Goal: Task Accomplishment & Management: Manage account settings

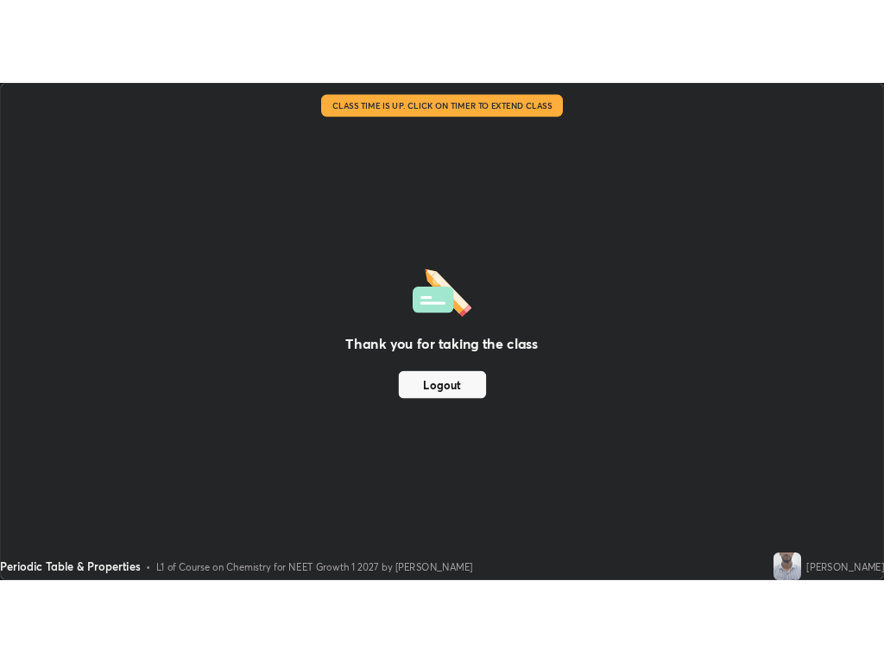
scroll to position [622, 1106]
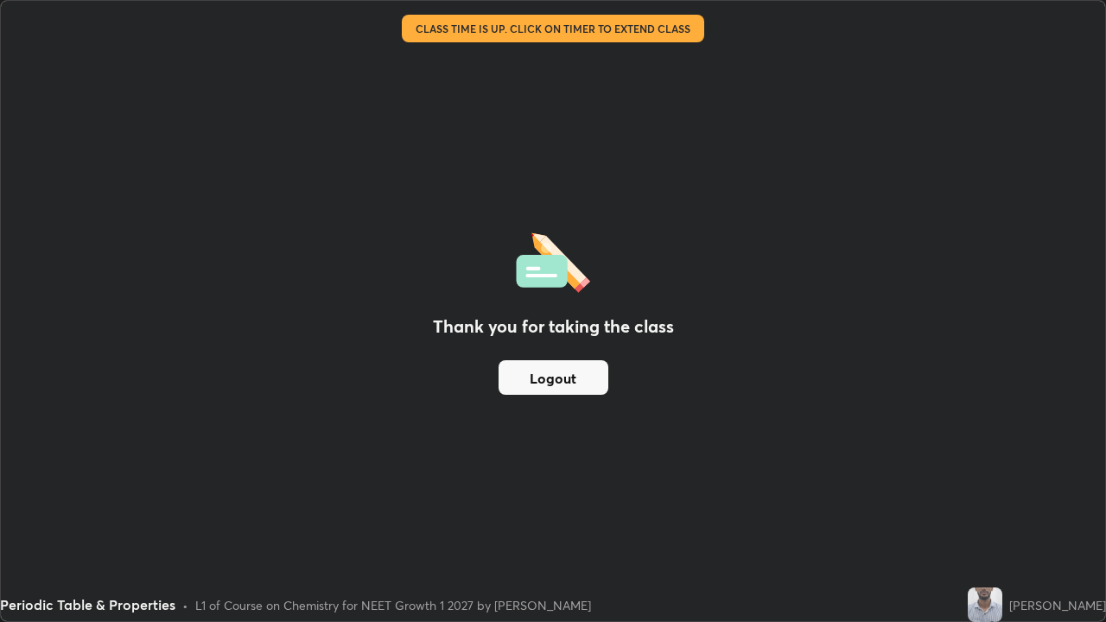
click at [582, 375] on button "Logout" at bounding box center [553, 377] width 110 height 35
click at [555, 372] on button "Logout" at bounding box center [553, 377] width 110 height 35
click at [559, 377] on button "Logout" at bounding box center [553, 377] width 110 height 35
click at [555, 384] on button "Logout" at bounding box center [553, 377] width 110 height 35
click at [577, 371] on button "Logout" at bounding box center [553, 377] width 110 height 35
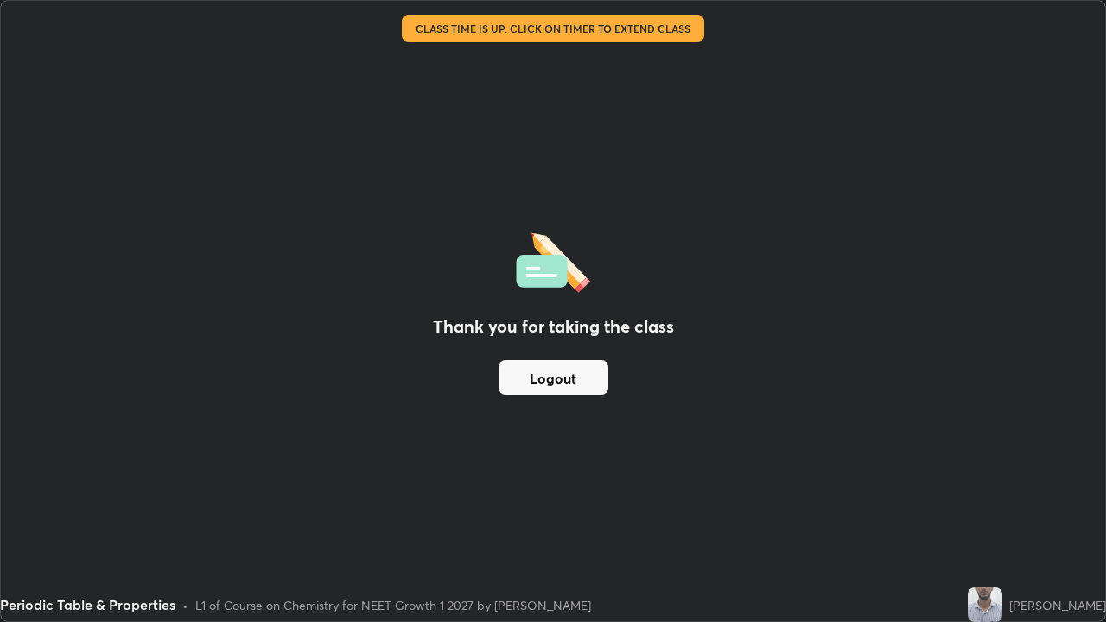
click at [575, 381] on button "Logout" at bounding box center [553, 377] width 110 height 35
click at [580, 383] on button "Logout" at bounding box center [553, 377] width 110 height 35
click at [584, 382] on button "Logout" at bounding box center [553, 377] width 110 height 35
click at [551, 380] on button "Logout" at bounding box center [553, 377] width 110 height 35
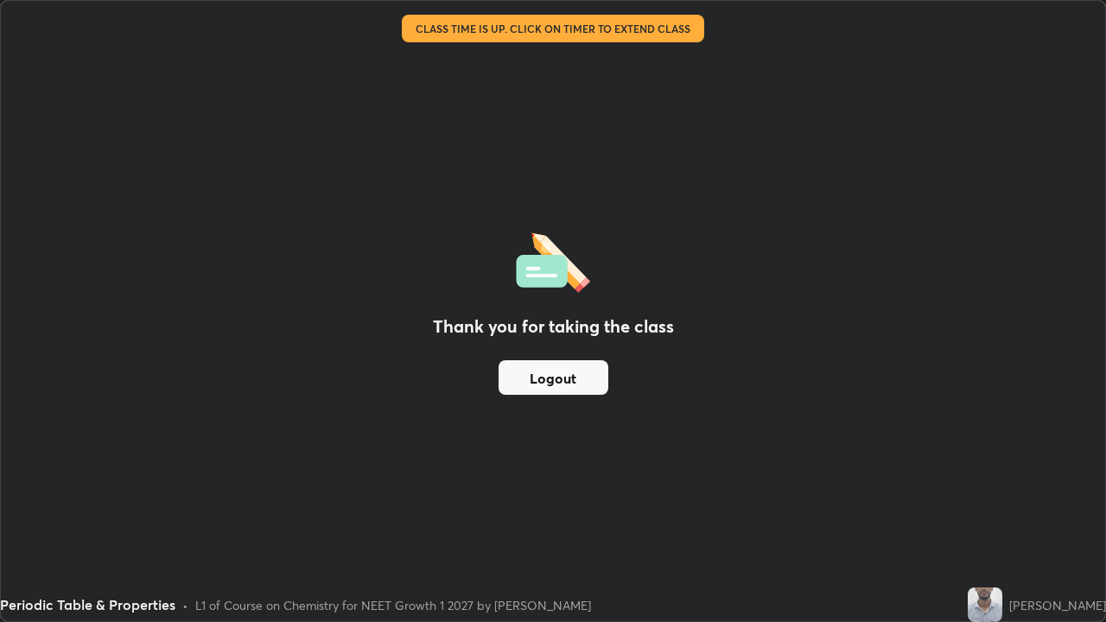
click at [555, 381] on button "Logout" at bounding box center [553, 377] width 110 height 35
click at [560, 381] on button "Logout" at bounding box center [553, 377] width 110 height 35
click at [559, 380] on button "Logout" at bounding box center [553, 377] width 110 height 35
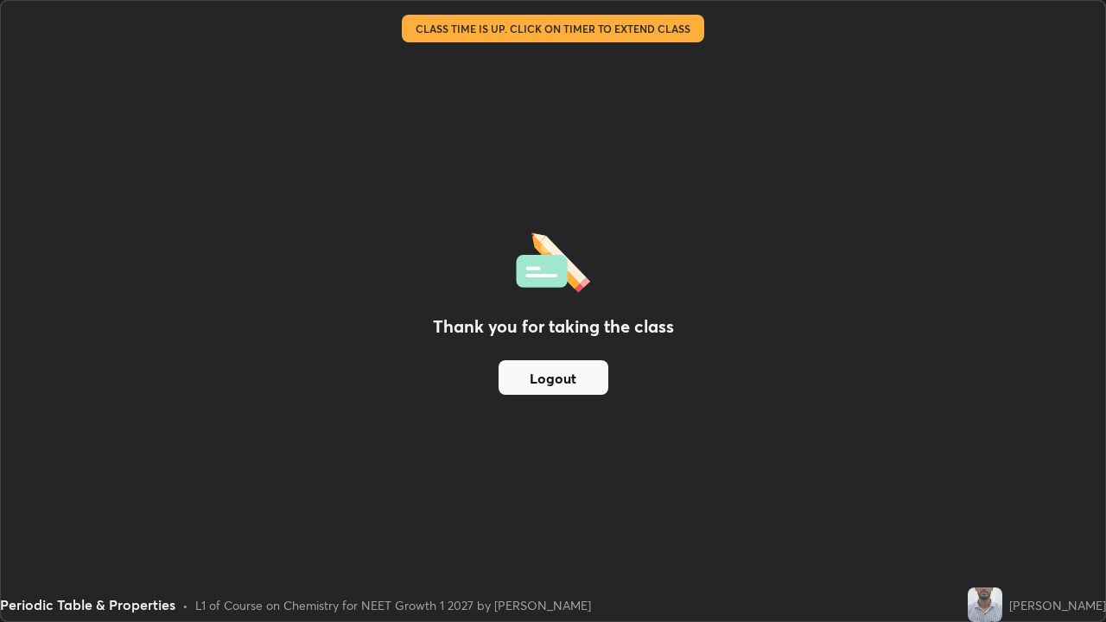
click at [559, 381] on button "Logout" at bounding box center [553, 377] width 110 height 35
click at [560, 377] on button "Logout" at bounding box center [553, 377] width 110 height 35
click at [559, 377] on button "Logout" at bounding box center [553, 377] width 110 height 35
click at [570, 379] on button "Logout" at bounding box center [553, 377] width 110 height 35
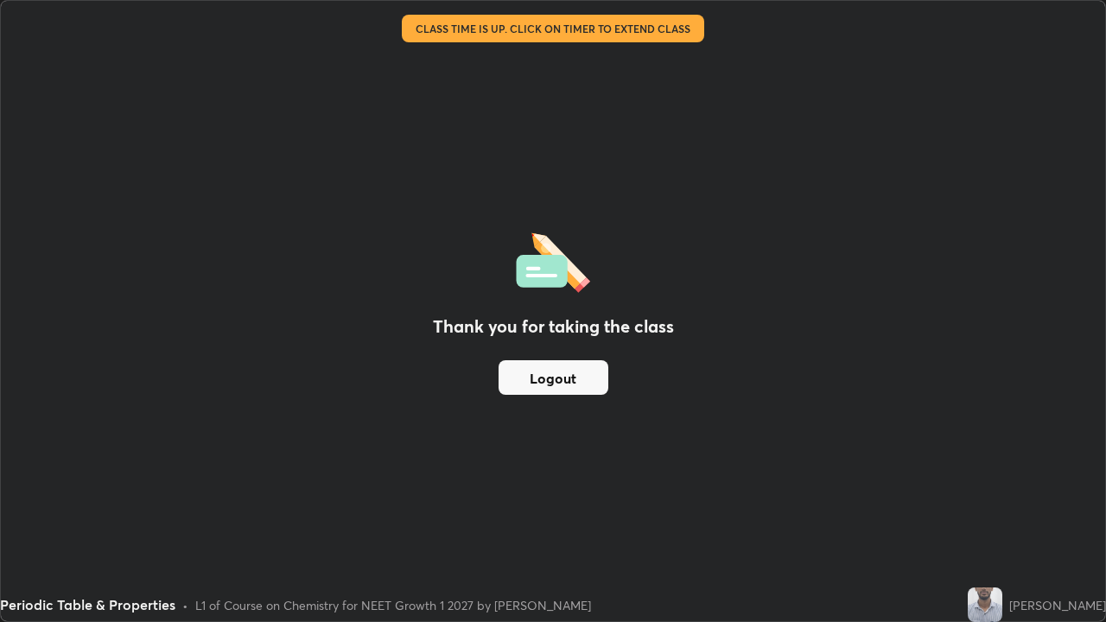
click at [534, 378] on button "Logout" at bounding box center [553, 377] width 110 height 35
click at [998, 594] on img at bounding box center [984, 604] width 35 height 35
click at [561, 364] on button "Logout" at bounding box center [553, 377] width 110 height 35
click at [548, 386] on button "Logout" at bounding box center [553, 377] width 110 height 35
click at [546, 383] on button "Logout" at bounding box center [553, 377] width 110 height 35
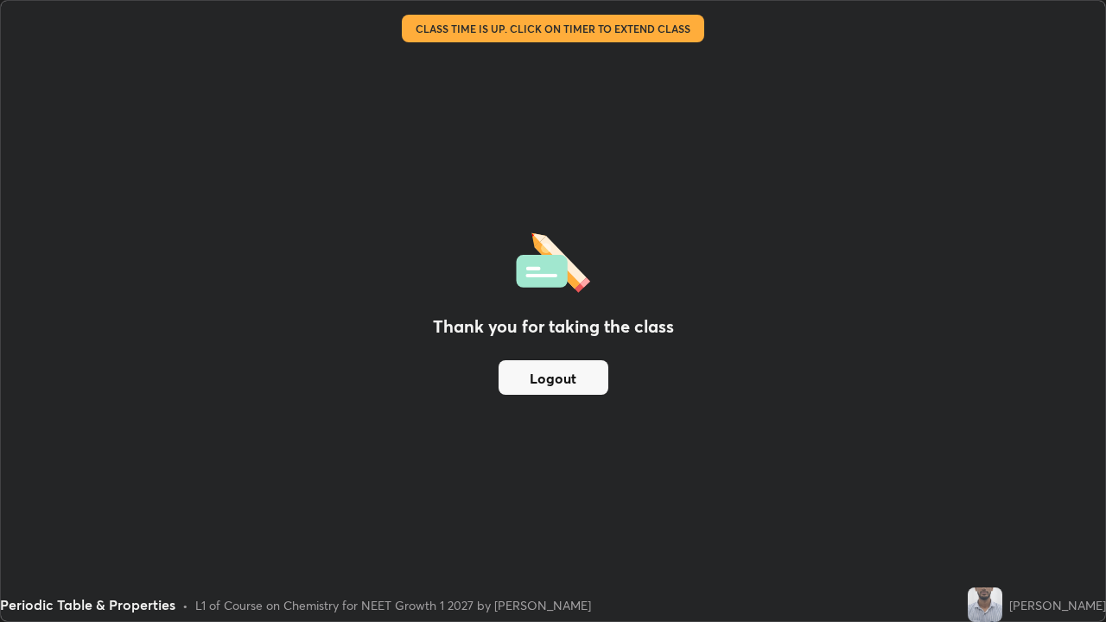
click at [543, 383] on button "Logout" at bounding box center [553, 377] width 110 height 35
click at [540, 388] on button "Logout" at bounding box center [553, 377] width 110 height 35
click at [1002, 599] on img at bounding box center [984, 604] width 35 height 35
click at [590, 375] on button "Logout" at bounding box center [553, 377] width 110 height 35
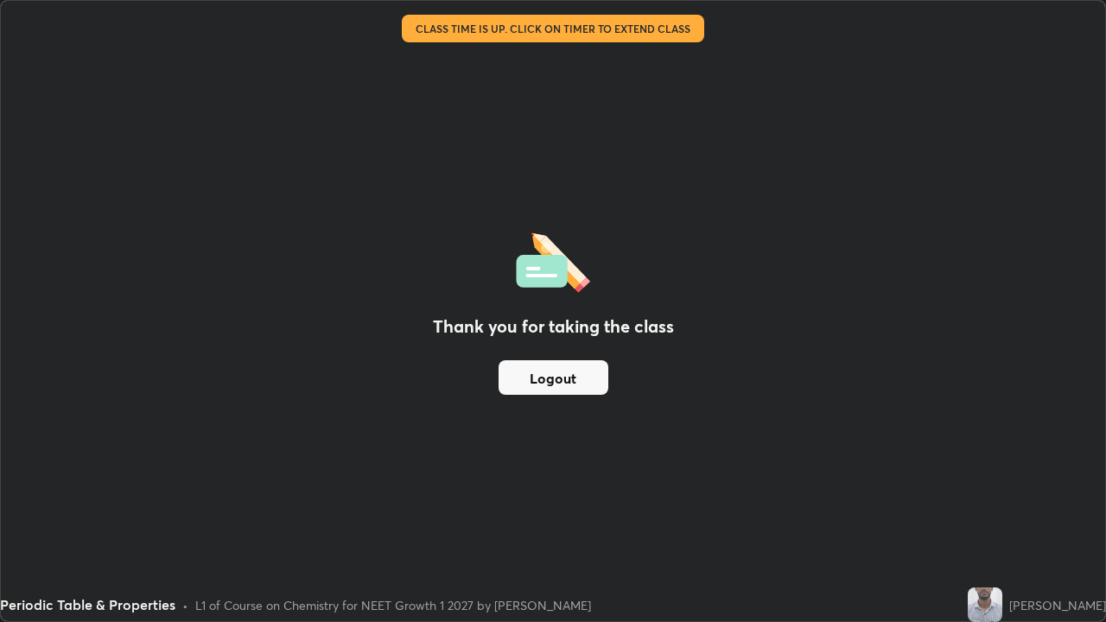
click at [573, 376] on button "Logout" at bounding box center [553, 377] width 110 height 35
click at [570, 382] on button "Logout" at bounding box center [553, 377] width 110 height 35
click at [556, 377] on button "Logout" at bounding box center [553, 377] width 110 height 35
click at [554, 379] on button "Logout" at bounding box center [553, 377] width 110 height 35
click at [549, 381] on button "Logout" at bounding box center [553, 377] width 110 height 35
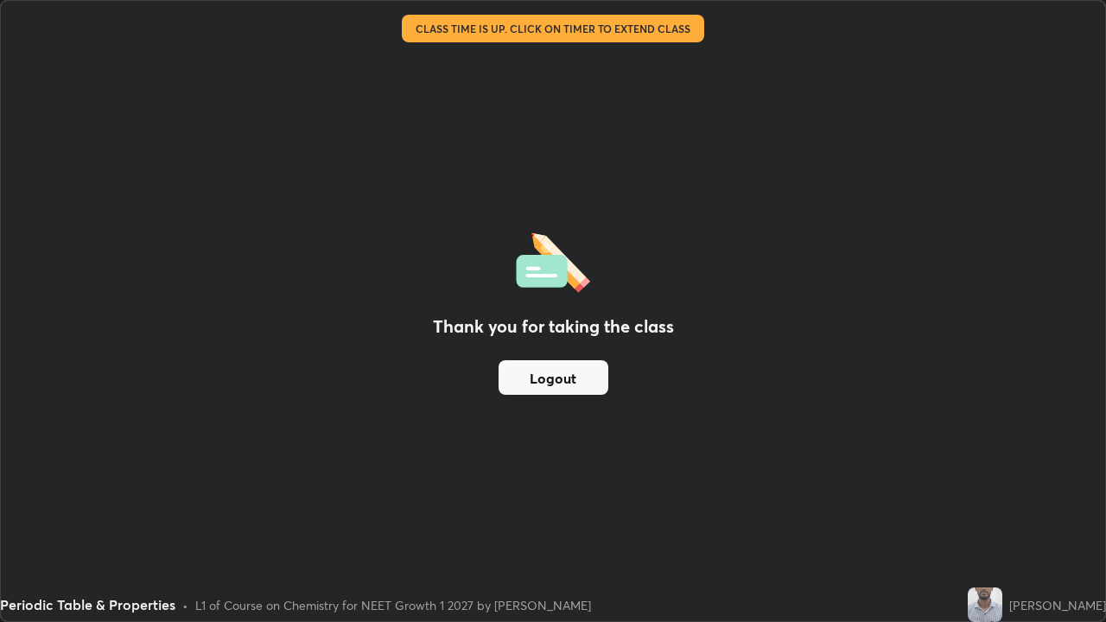
click at [546, 382] on button "Logout" at bounding box center [553, 377] width 110 height 35
click at [542, 383] on button "Logout" at bounding box center [553, 377] width 110 height 35
click at [536, 387] on button "Logout" at bounding box center [553, 377] width 110 height 35
click at [546, 385] on button "Logout" at bounding box center [553, 377] width 110 height 35
click at [529, 602] on div "L1 of Course on Chemistry for NEET Growth 1 2027 by [PERSON_NAME]" at bounding box center [393, 605] width 396 height 18
